Goal: Transaction & Acquisition: Obtain resource

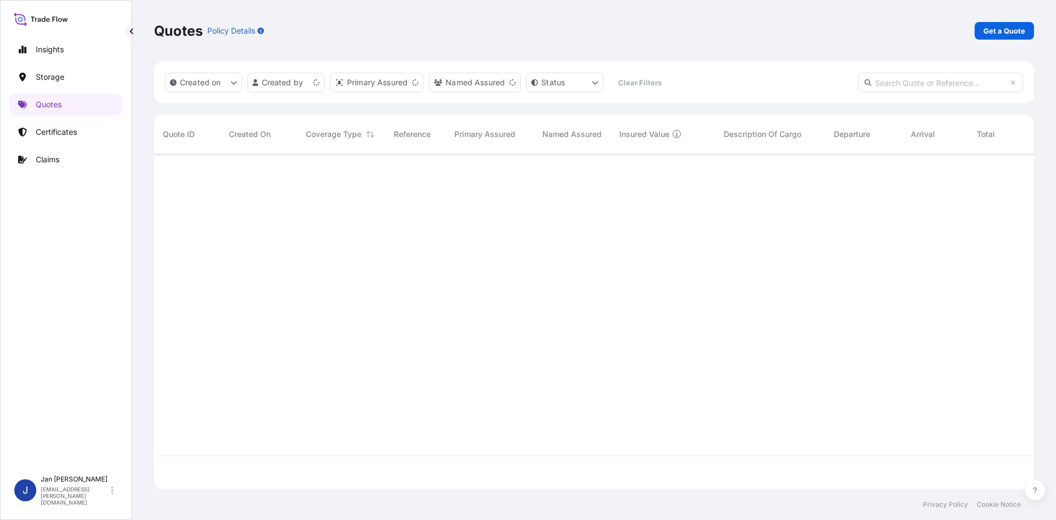
scroll to position [333, 872]
click at [1016, 26] on p "Get a Quote" at bounding box center [1005, 30] width 42 height 11
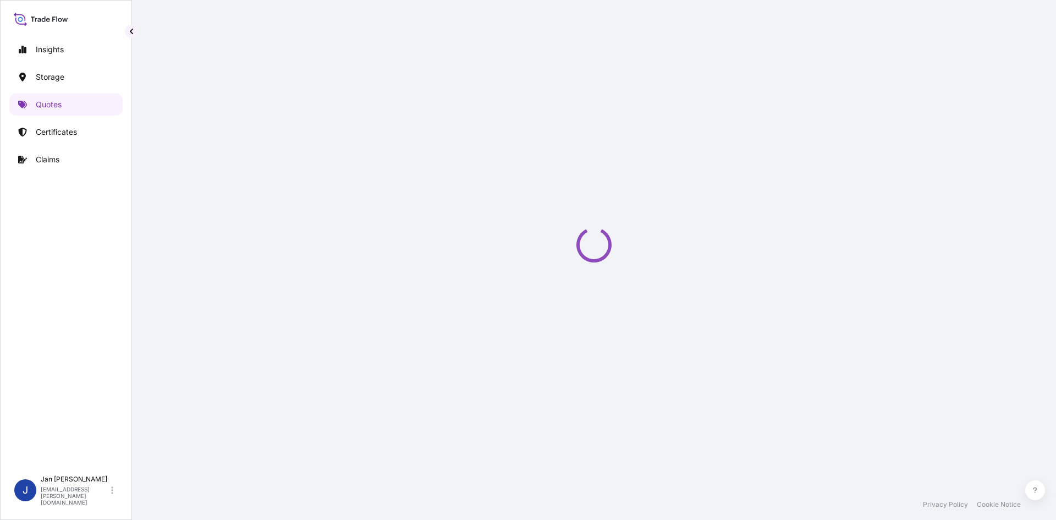
select select "Water"
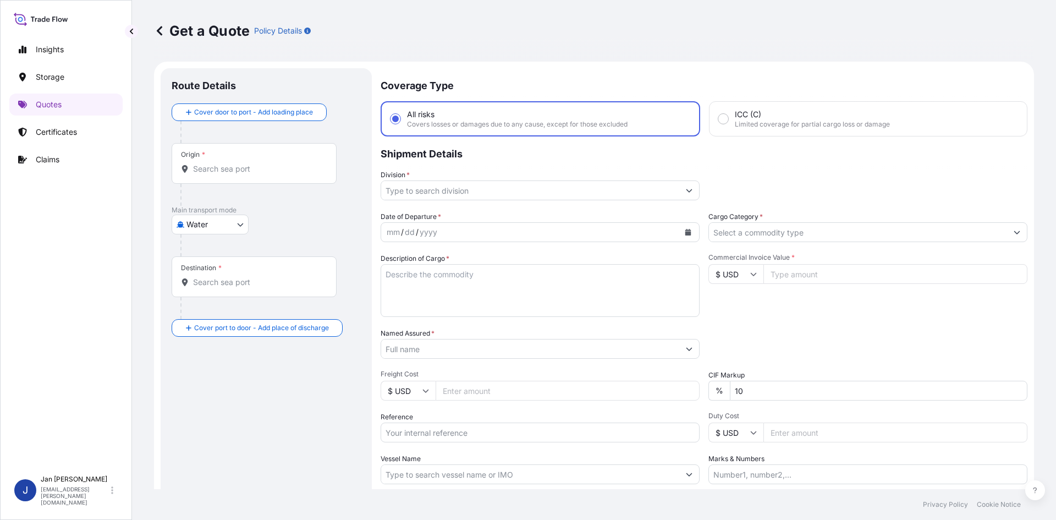
scroll to position [18, 0]
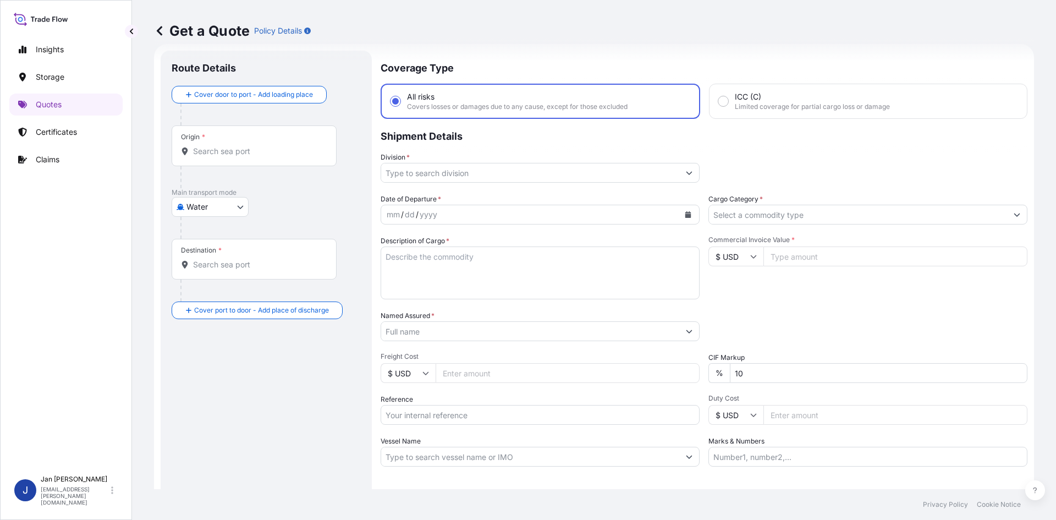
click at [685, 213] on icon "Calendar" at bounding box center [688, 214] width 7 height 7
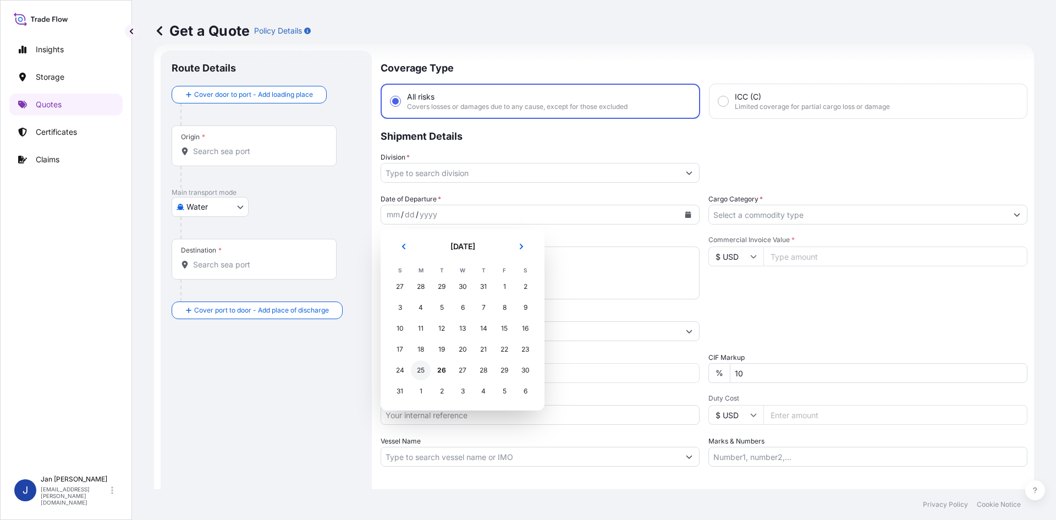
click at [426, 365] on div "25" at bounding box center [421, 370] width 20 height 20
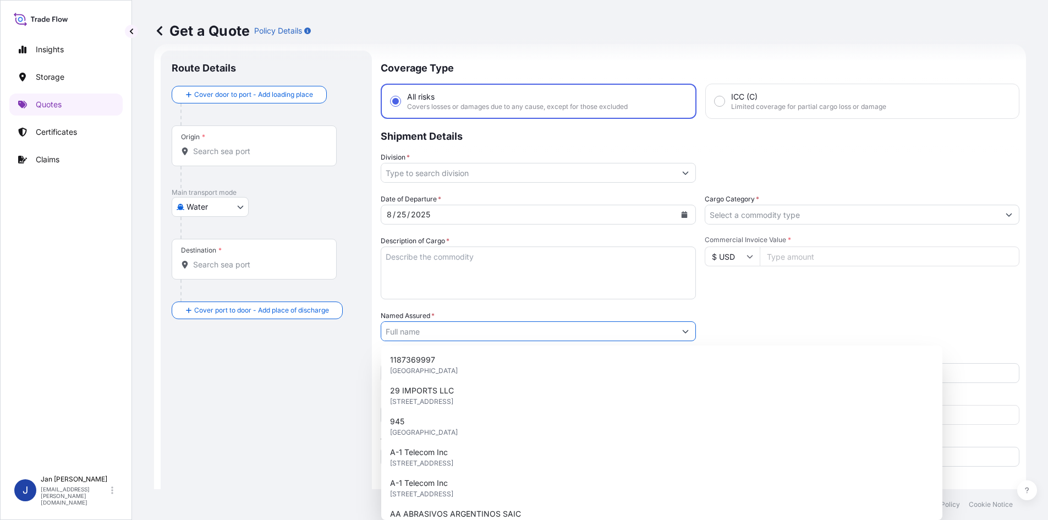
click at [541, 333] on input "Named Assured *" at bounding box center [528, 331] width 294 height 20
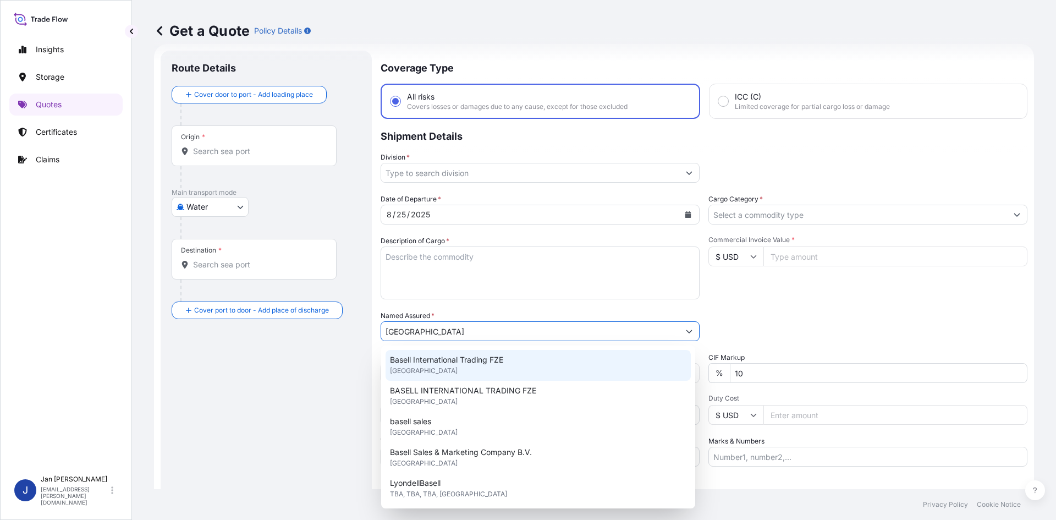
click at [503, 365] on div "Basell International Trading FZE [GEOGRAPHIC_DATA]" at bounding box center [538, 365] width 305 height 31
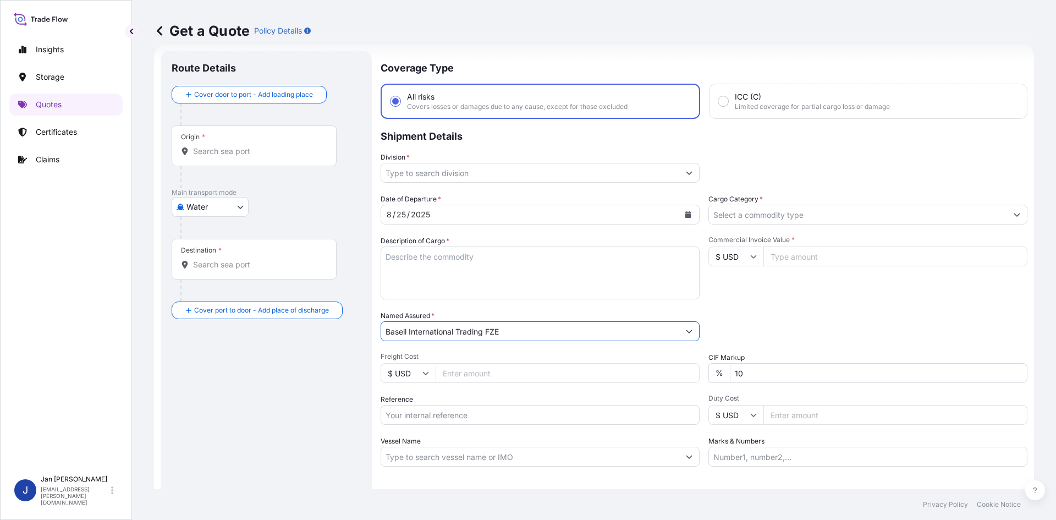
type input "Basell International Trading FZE"
click at [515, 179] on input "Division *" at bounding box center [530, 173] width 298 height 20
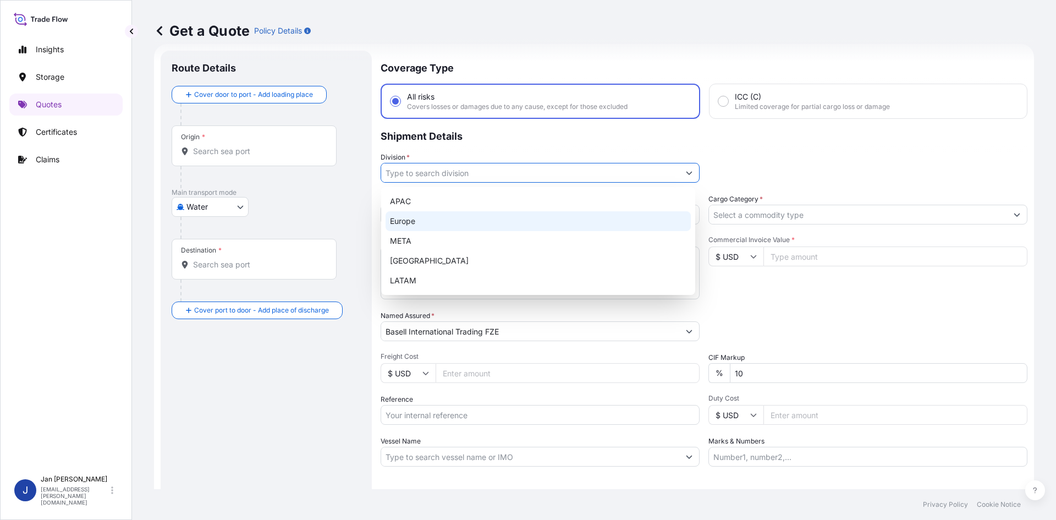
click at [461, 222] on div "Europe" at bounding box center [538, 221] width 305 height 20
type input "Europe"
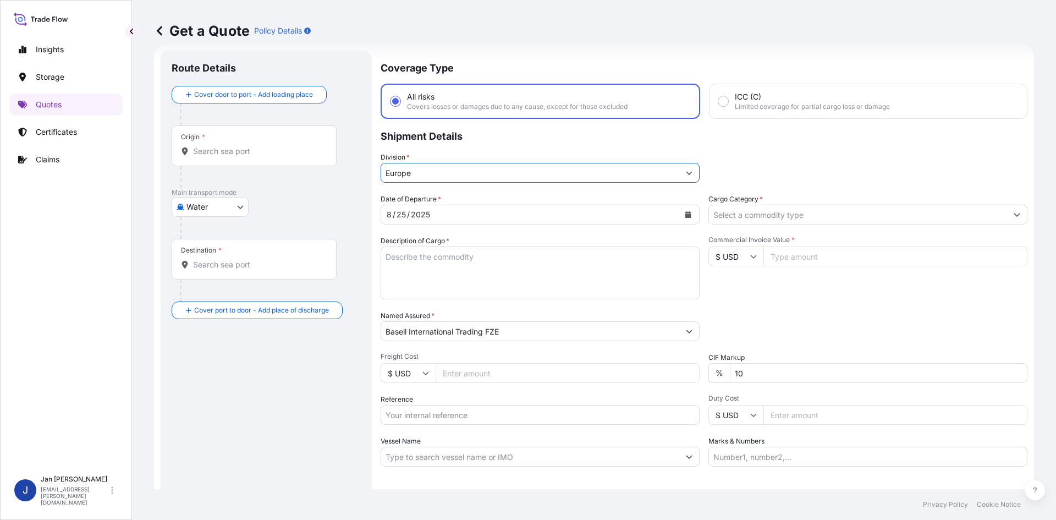
click at [800, 220] on input "Cargo Category *" at bounding box center [858, 215] width 298 height 20
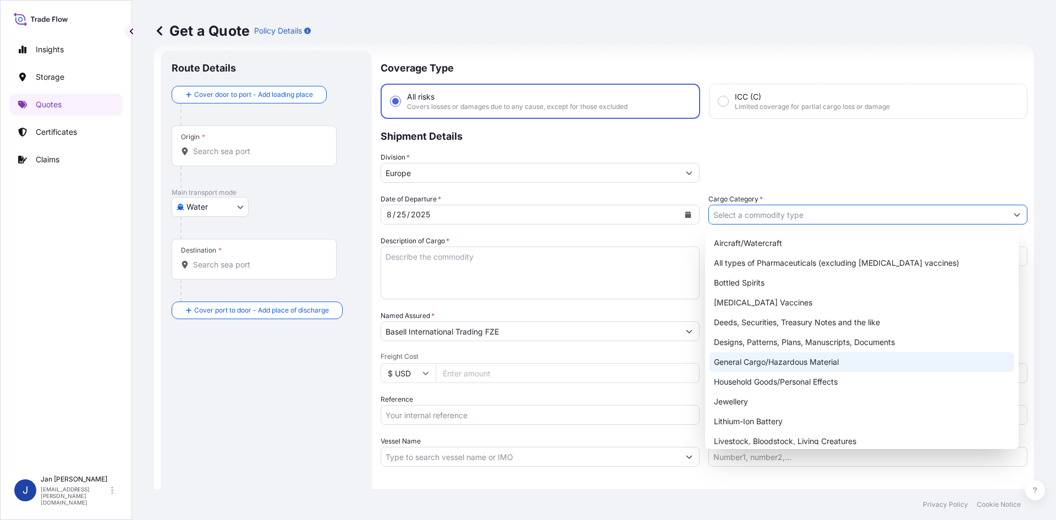
click at [759, 360] on div "General Cargo/Hazardous Material" at bounding box center [862, 362] width 305 height 20
type input "General Cargo/Hazardous Material"
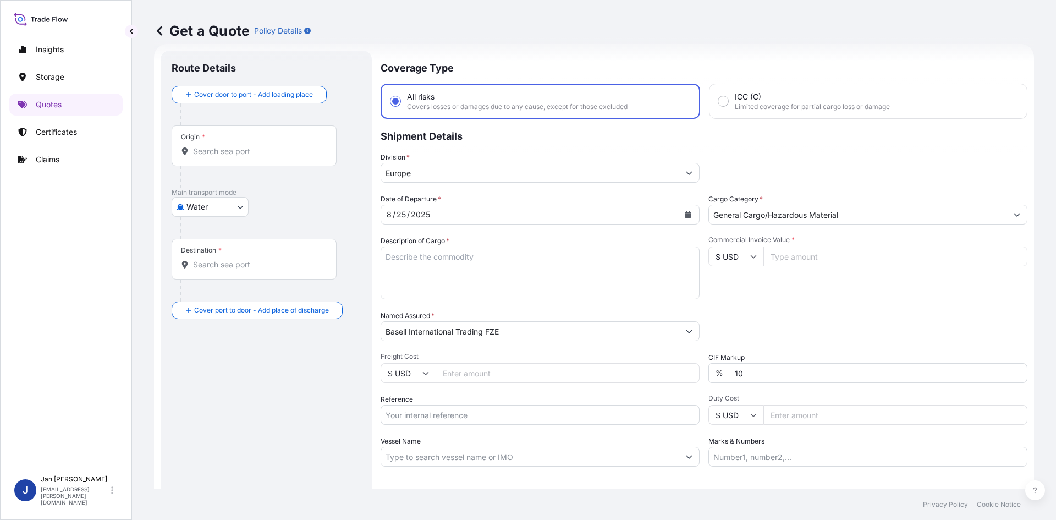
click at [449, 418] on input "Reference" at bounding box center [540, 415] width 319 height 20
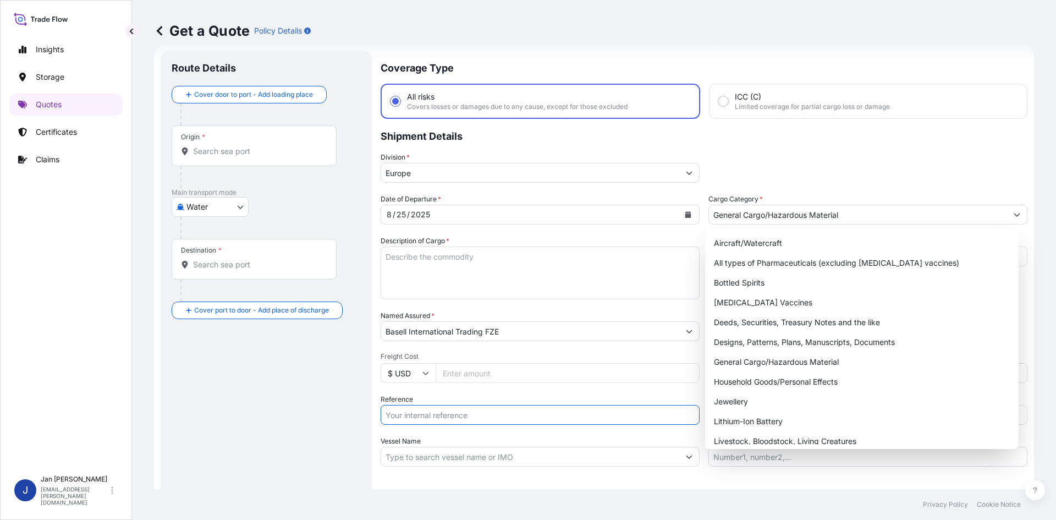
paste input "1187420040"
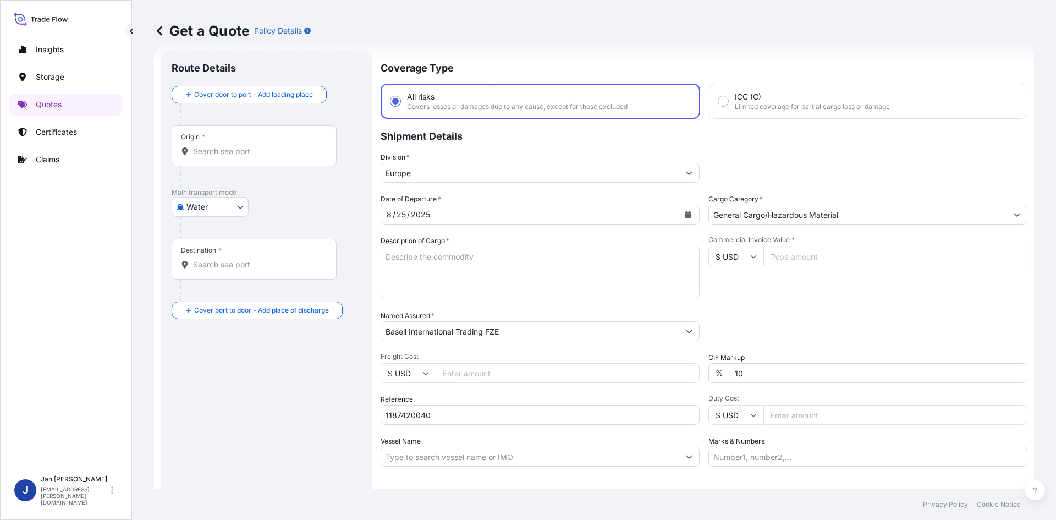
click at [568, 413] on input "1187420040" at bounding box center [540, 415] width 319 height 20
paste input "5013192105"
drag, startPoint x: 685, startPoint y: 392, endPoint x: 677, endPoint y: 407, distance: 17.0
click at [683, 395] on div "Date of Departure * [DATE] Cargo Category * General Cargo/Hazardous Material De…" at bounding box center [704, 330] width 647 height 273
click at [677, 407] on input "1187420040 5013192105" at bounding box center [540, 415] width 319 height 20
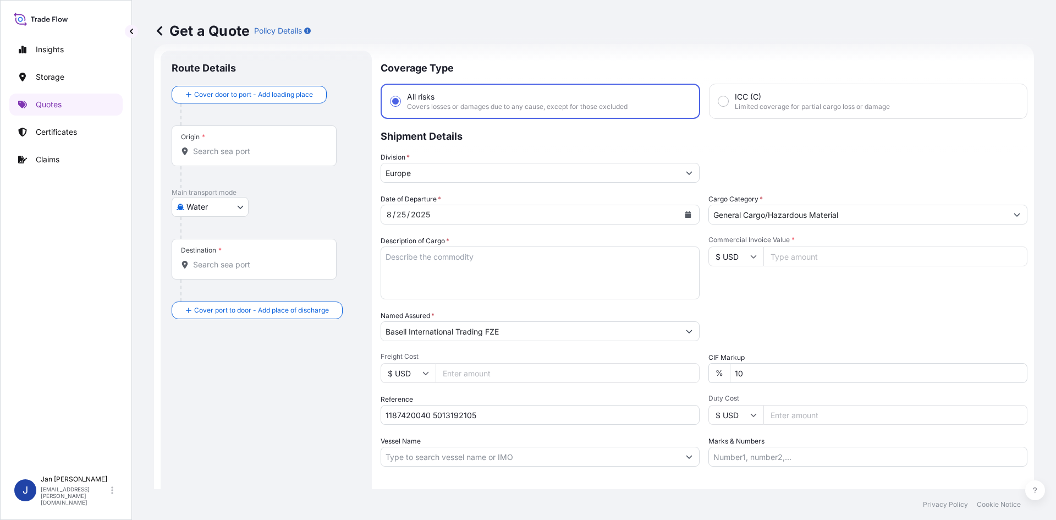
paste input "5013192022"
type input "1187420040 5013192105 5013192022"
drag, startPoint x: 467, startPoint y: 302, endPoint x: 468, endPoint y: 281, distance: 21.5
click at [467, 302] on div "Date of Departure * [DATE] Cargo Category * General Cargo/Hazardous Material De…" at bounding box center [704, 330] width 647 height 273
drag, startPoint x: 466, startPoint y: 275, endPoint x: 443, endPoint y: 274, distance: 23.1
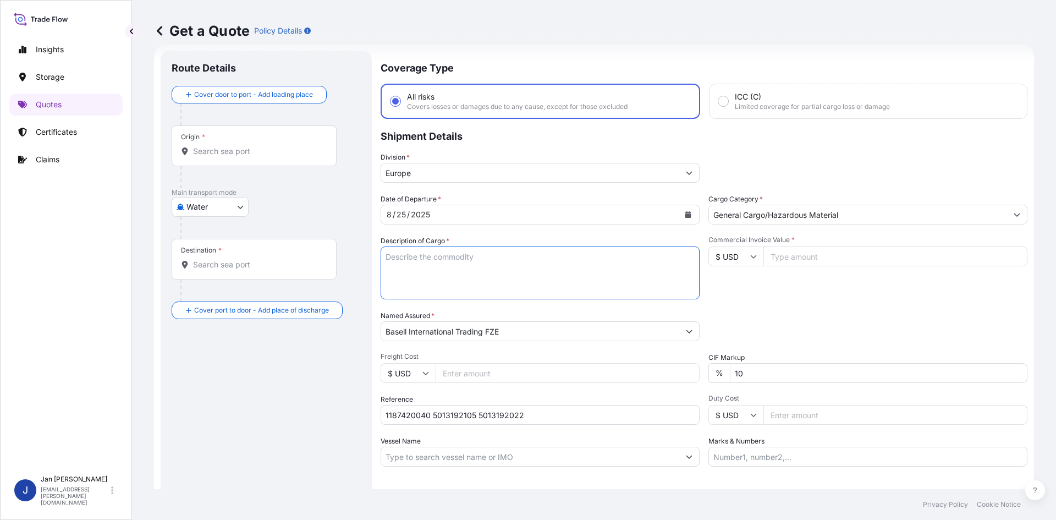
click at [462, 275] on textarea "Description of Cargo *" at bounding box center [540, 273] width 319 height 53
paste textarea "BAGS LOADED ONTO 72 PALLETS LOADED INTO 4 40' HIGH CUBE CONTAINER LUPOLEN 2420F"
click at [381, 253] on textarea "BAGS LOADED ONTO 72 PALLETS LOADED INTO 4 40' HIGH CUBE CONTAINER LUPOLEN 2420F" at bounding box center [540, 273] width 319 height 53
type textarea "3960 BAGS LOADED ONTO 72 PALLETS LOADED INTO 4 40' HIGH CUBE CONTAINER LUPOLEN …"
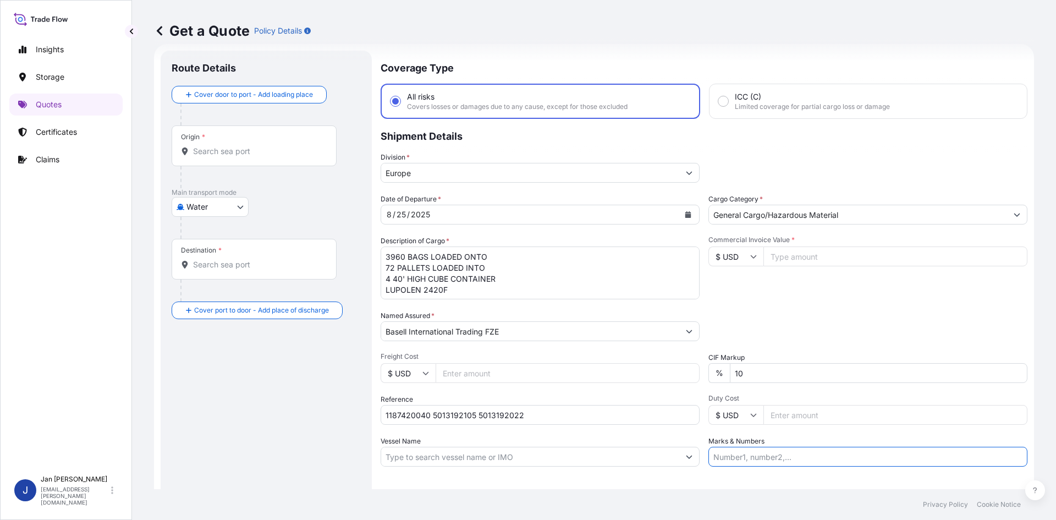
click at [722, 452] on input "Marks & Numbers" at bounding box center [868, 457] width 319 height 20
paste input "[PERSON_NAME] / [GEOGRAPHIC_DATA]"
type input "[PERSON_NAME] / [GEOGRAPHIC_DATA]"
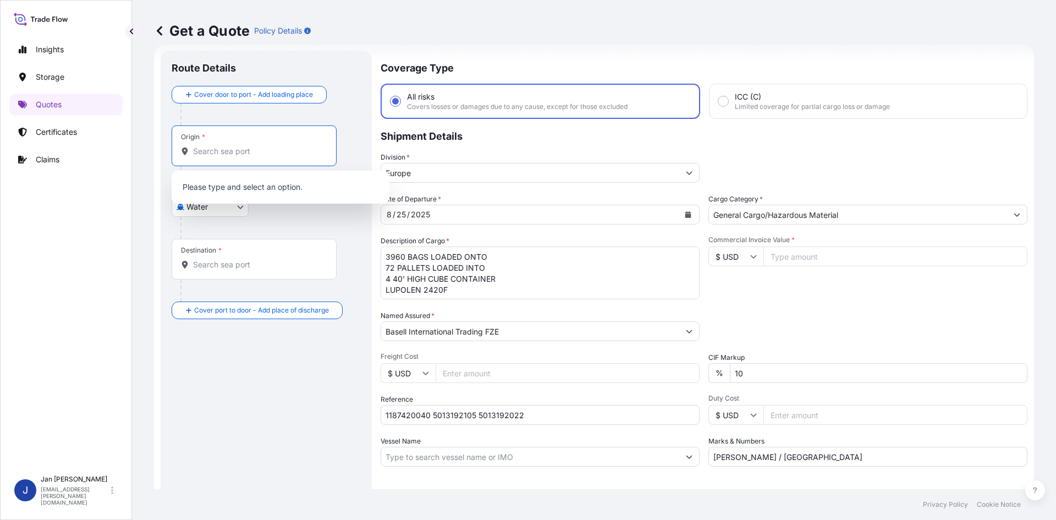
click at [266, 155] on input "Origin *" at bounding box center [258, 151] width 130 height 11
paste input "FOS SUR MER"
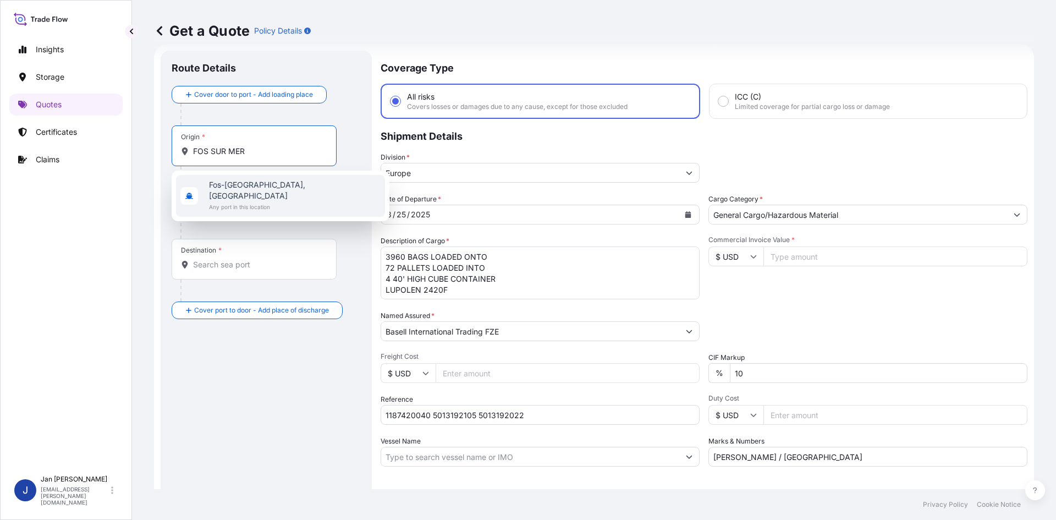
click at [258, 201] on span "Any port in this location" at bounding box center [295, 206] width 172 height 11
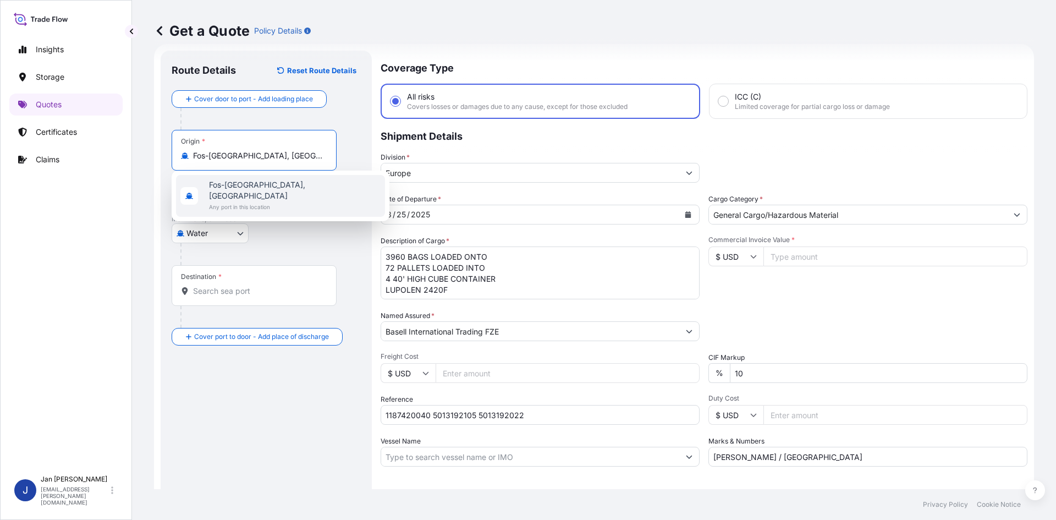
type input "Fos-[GEOGRAPHIC_DATA], [GEOGRAPHIC_DATA]"
click at [306, 217] on p "Main transport mode" at bounding box center [266, 219] width 189 height 9
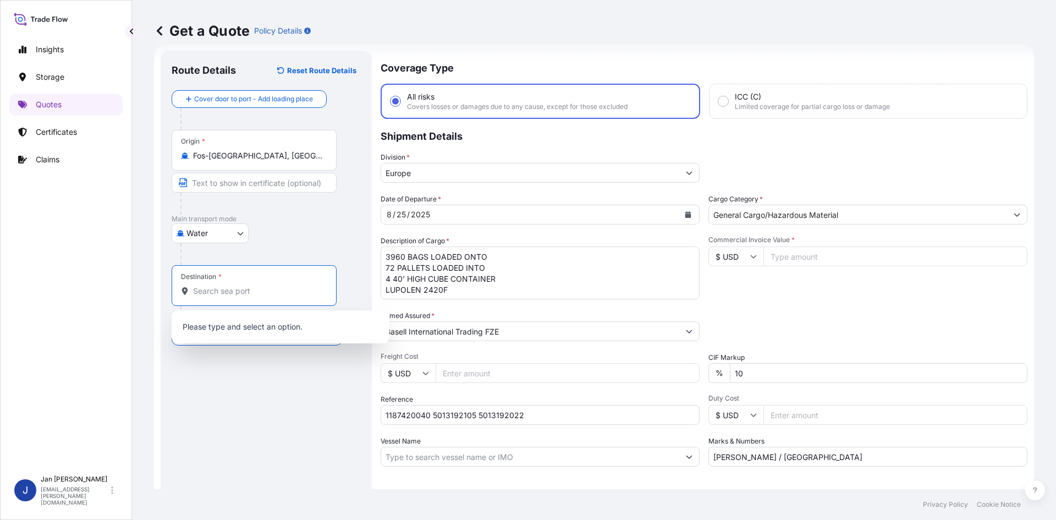
click at [248, 296] on input "Destination *" at bounding box center [258, 291] width 130 height 11
paste input "IZMIT"
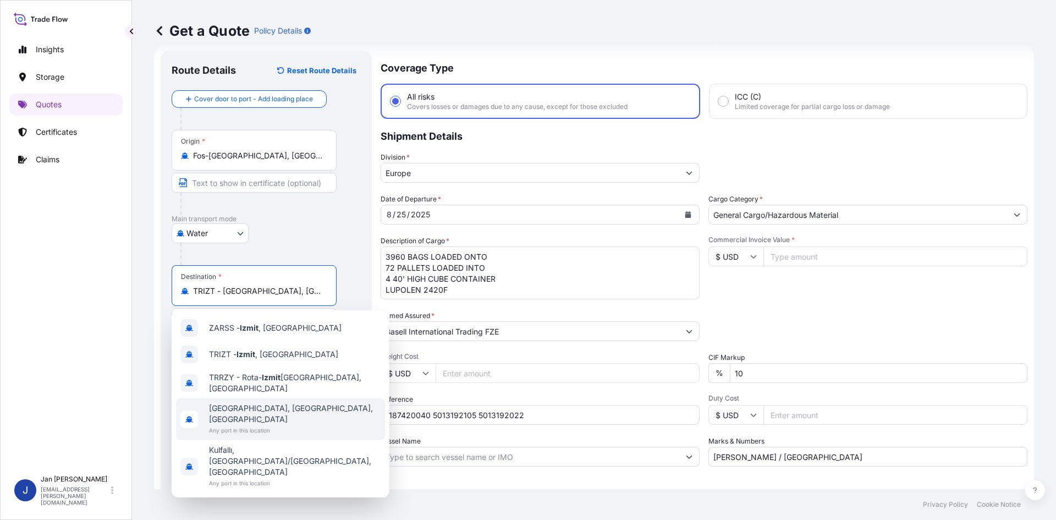
type input "TRIZT - [GEOGRAPHIC_DATA], [GEOGRAPHIC_DATA]"
click at [275, 429] on div "Route Details Reset Route Details Cover door to port - Add loading place Place …" at bounding box center [266, 300] width 189 height 476
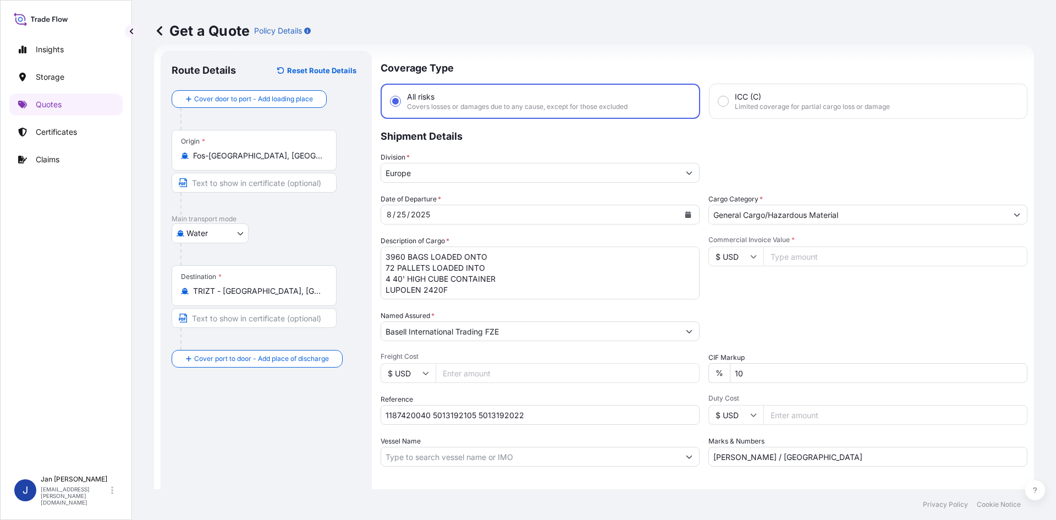
drag, startPoint x: 813, startPoint y: 258, endPoint x: 755, endPoint y: 271, distance: 59.9
click at [813, 258] on input "Commercial Invoice Value *" at bounding box center [896, 257] width 264 height 20
paste input "98739.54"
type input "98739.54"
click at [719, 258] on input "$ USD" at bounding box center [736, 257] width 55 height 20
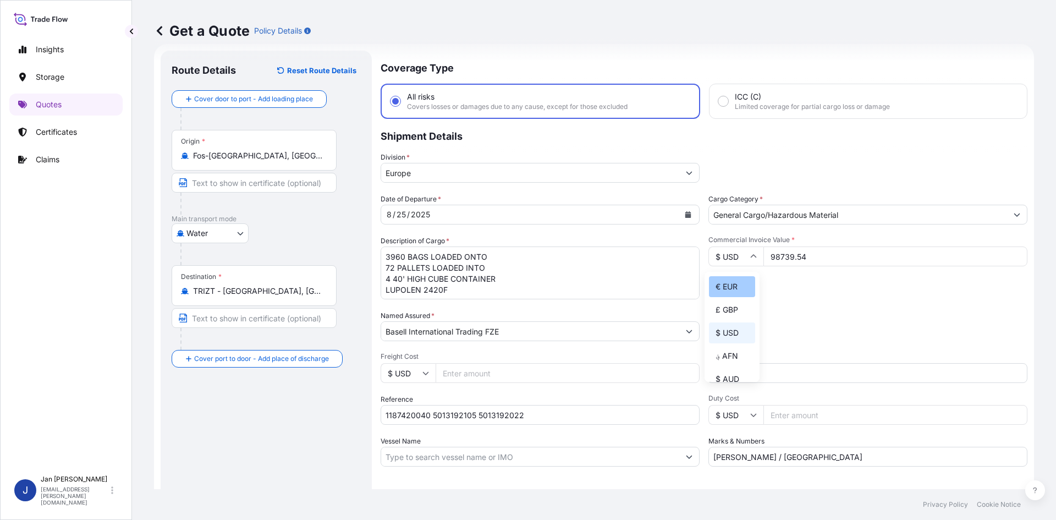
click at [718, 291] on div "€ EUR" at bounding box center [732, 286] width 46 height 21
type input "€ EUR"
click at [870, 290] on div "Commercial Invoice Value * € EUR 98739.54" at bounding box center [868, 267] width 319 height 64
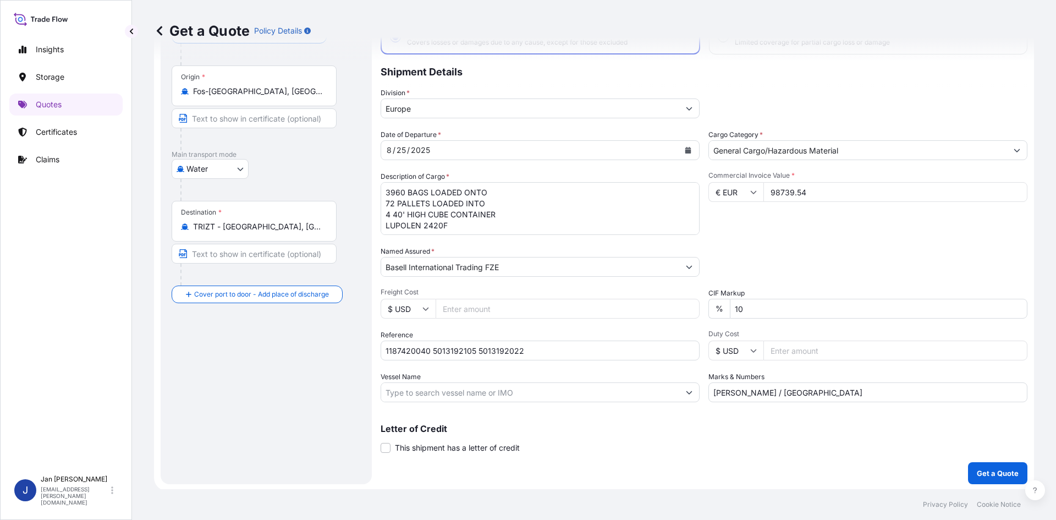
scroll to position [84, 0]
click at [984, 473] on p "Get a Quote" at bounding box center [998, 471] width 42 height 11
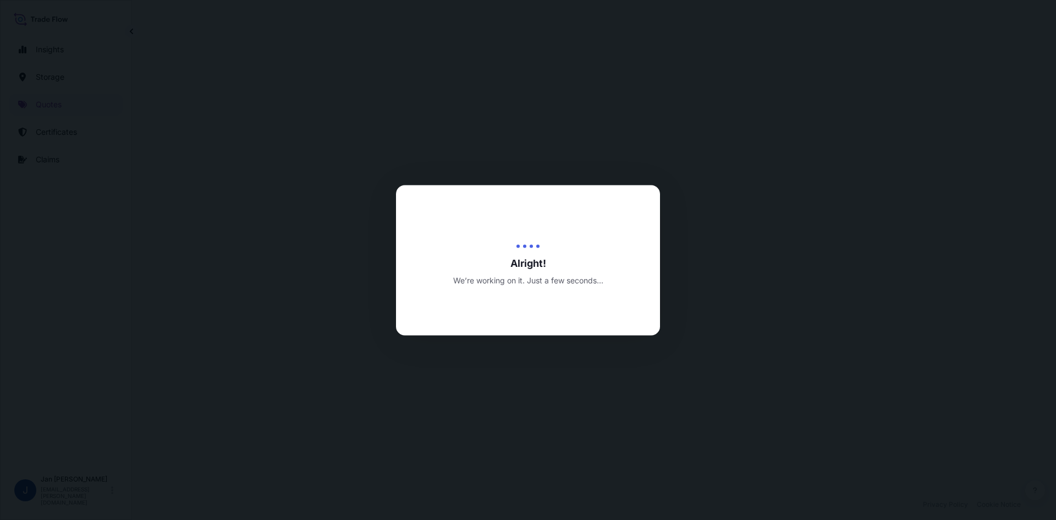
select select "Water"
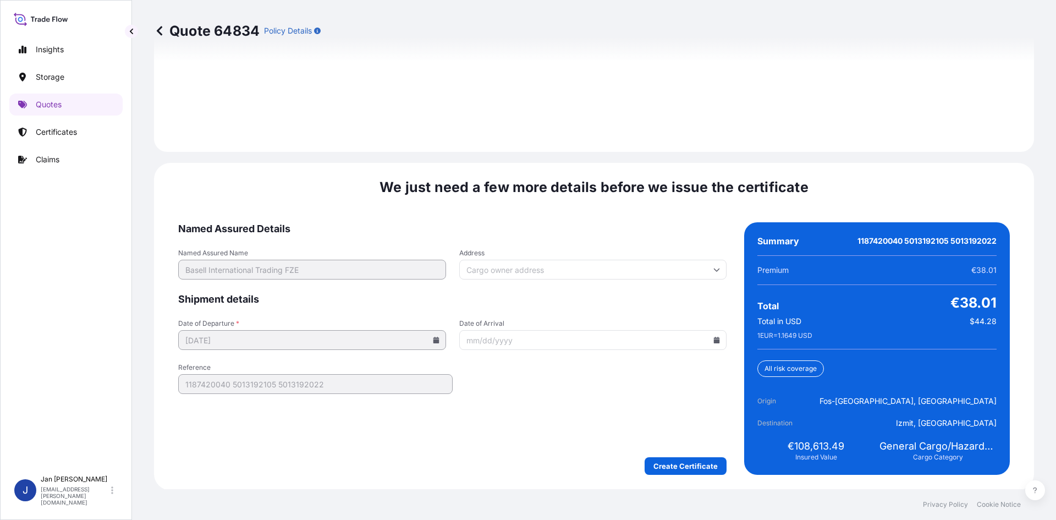
scroll to position [1579, 0]
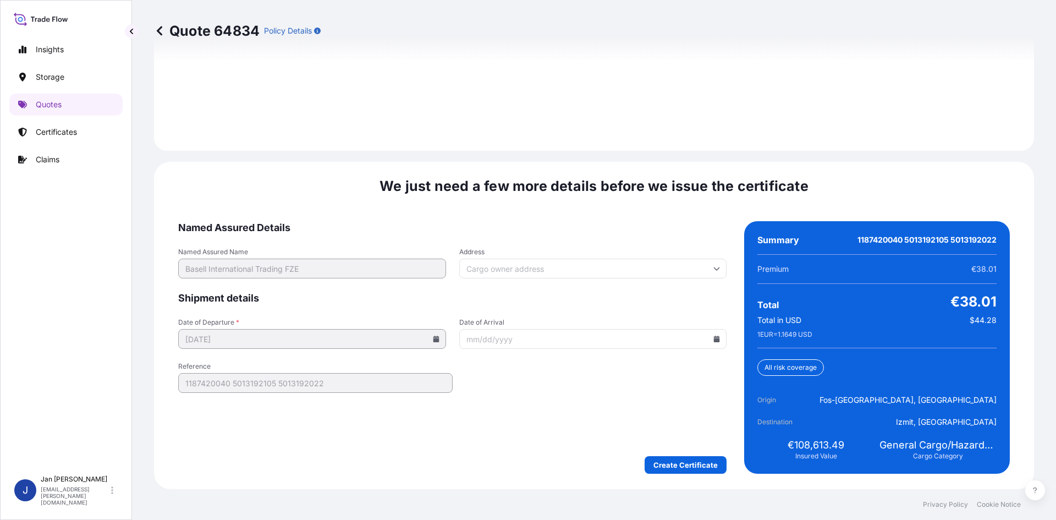
click at [670, 475] on div "We just need a few more details before we issue the certificate Named Assured D…" at bounding box center [594, 325] width 880 height 327
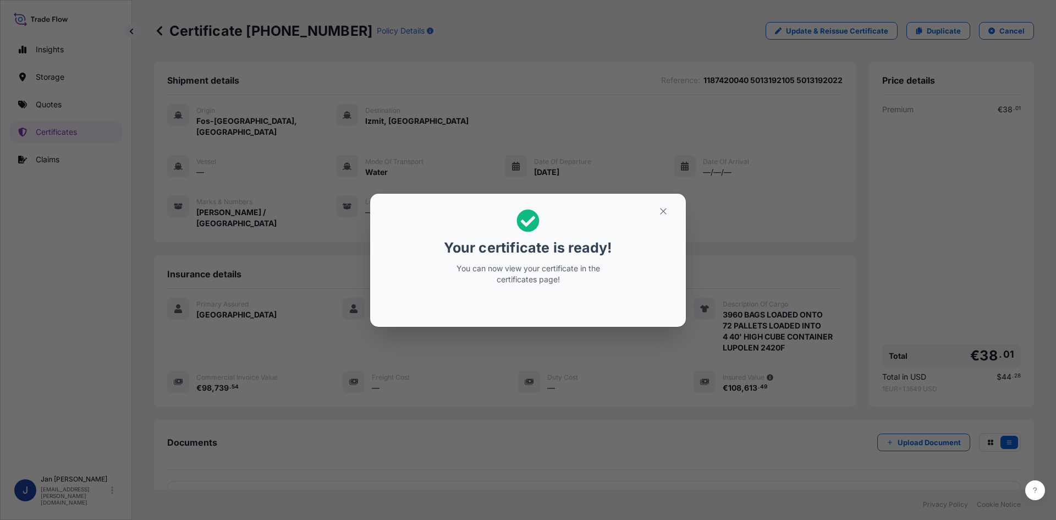
click at [576, 439] on div "Your certificate is ready! You can now view your certificate in the certificate…" at bounding box center [528, 260] width 1056 height 520
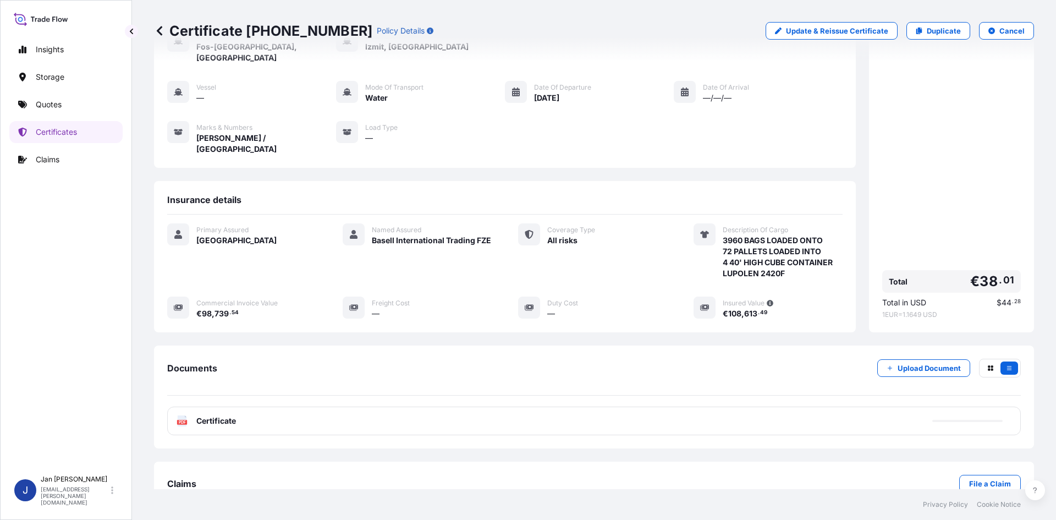
scroll to position [80, 0]
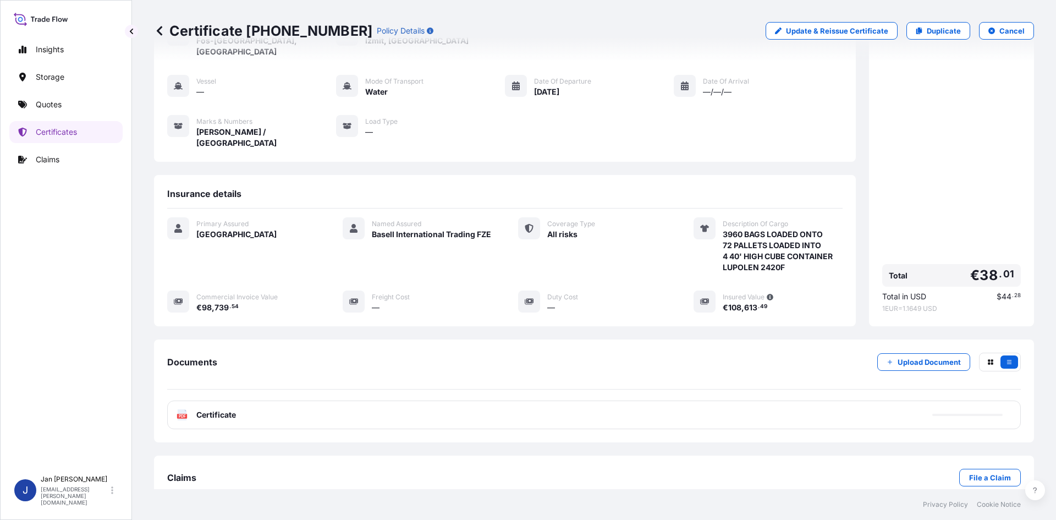
click at [231, 409] on span "Certificate" at bounding box center [216, 414] width 40 height 11
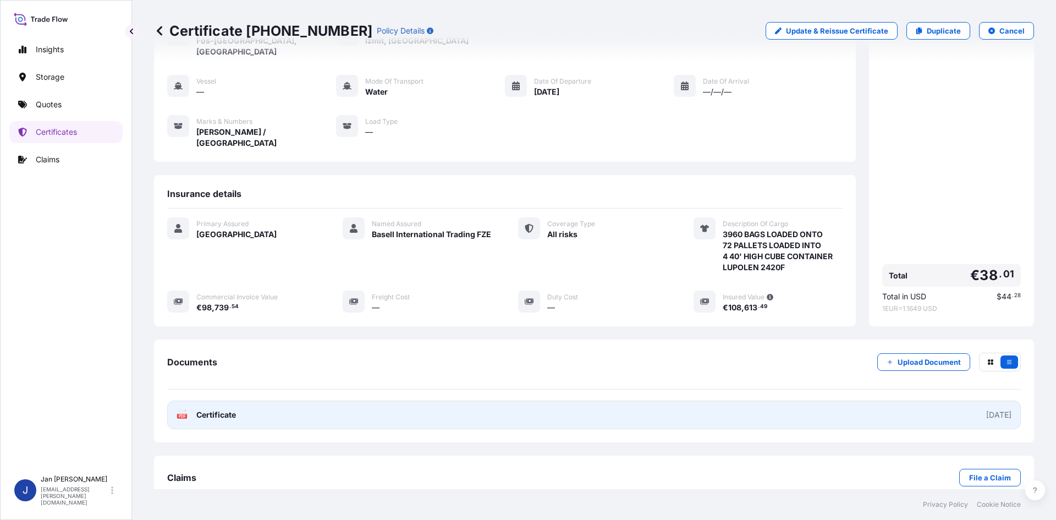
click at [231, 409] on span "Certificate" at bounding box center [216, 414] width 40 height 11
